Goal: Find specific page/section: Find specific page/section

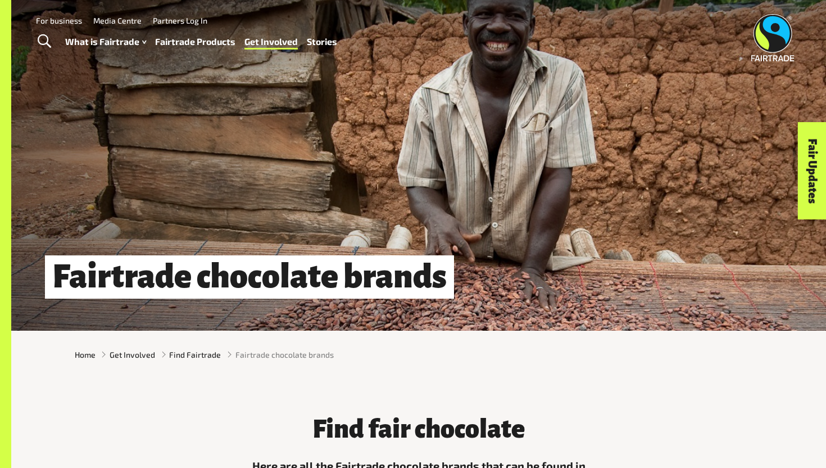
click at [202, 46] on link "Fairtrade Products" at bounding box center [195, 42] width 80 height 16
click at [204, 48] on link "Fairtrade Products" at bounding box center [195, 42] width 80 height 16
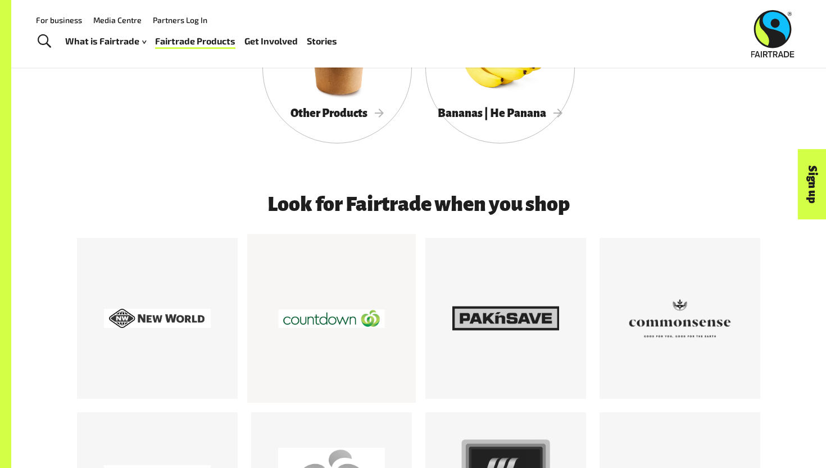
scroll to position [845, 0]
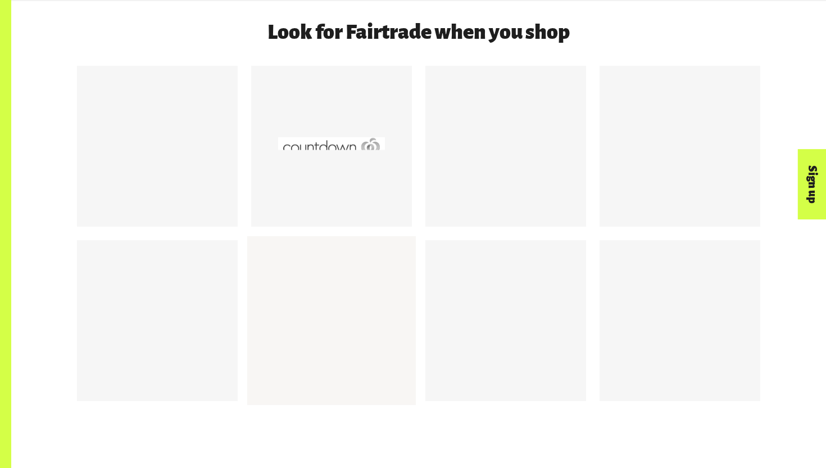
scroll to position [1045, 0]
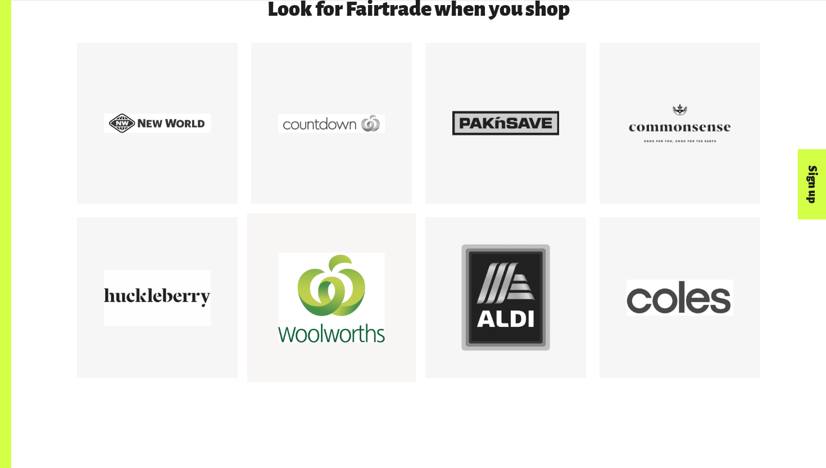
click at [351, 253] on div at bounding box center [331, 297] width 107 height 107
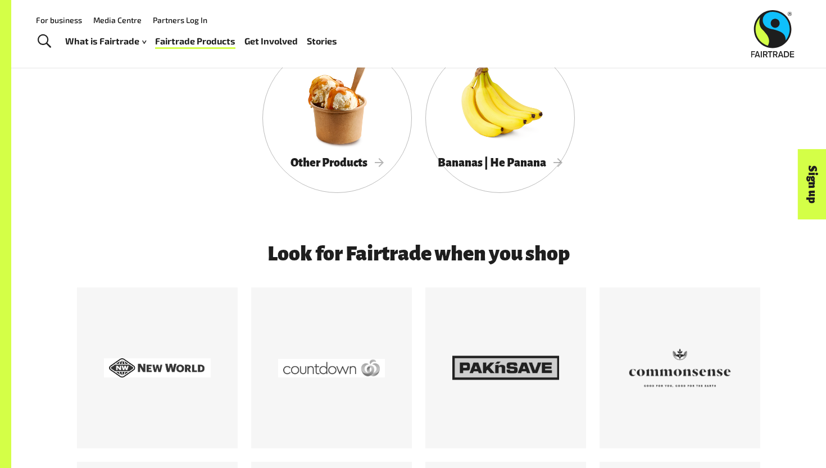
scroll to position [730, 0]
